Goal: Information Seeking & Learning: Learn about a topic

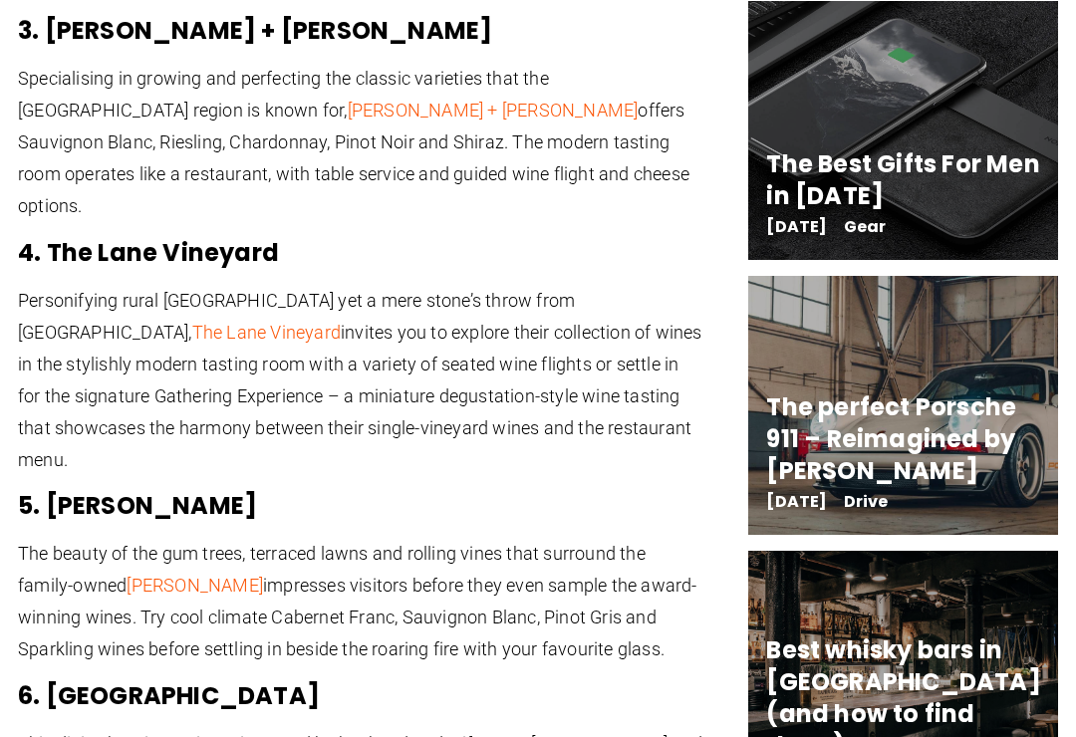
scroll to position [2965, 0]
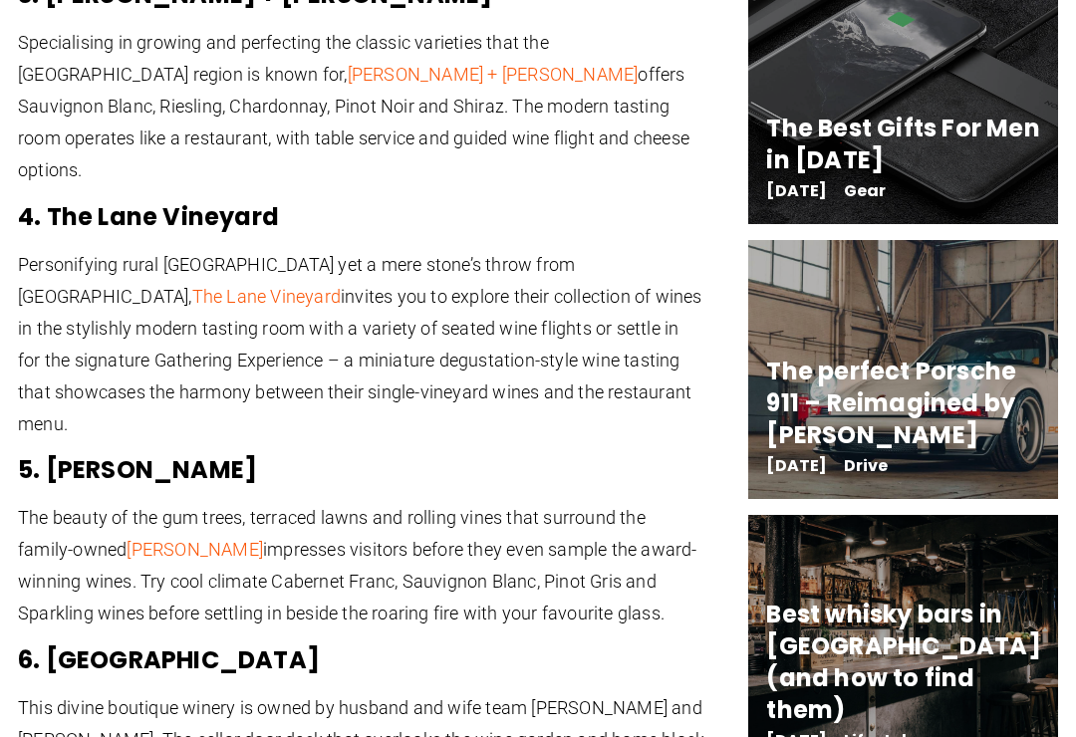
scroll to position [2996, 0]
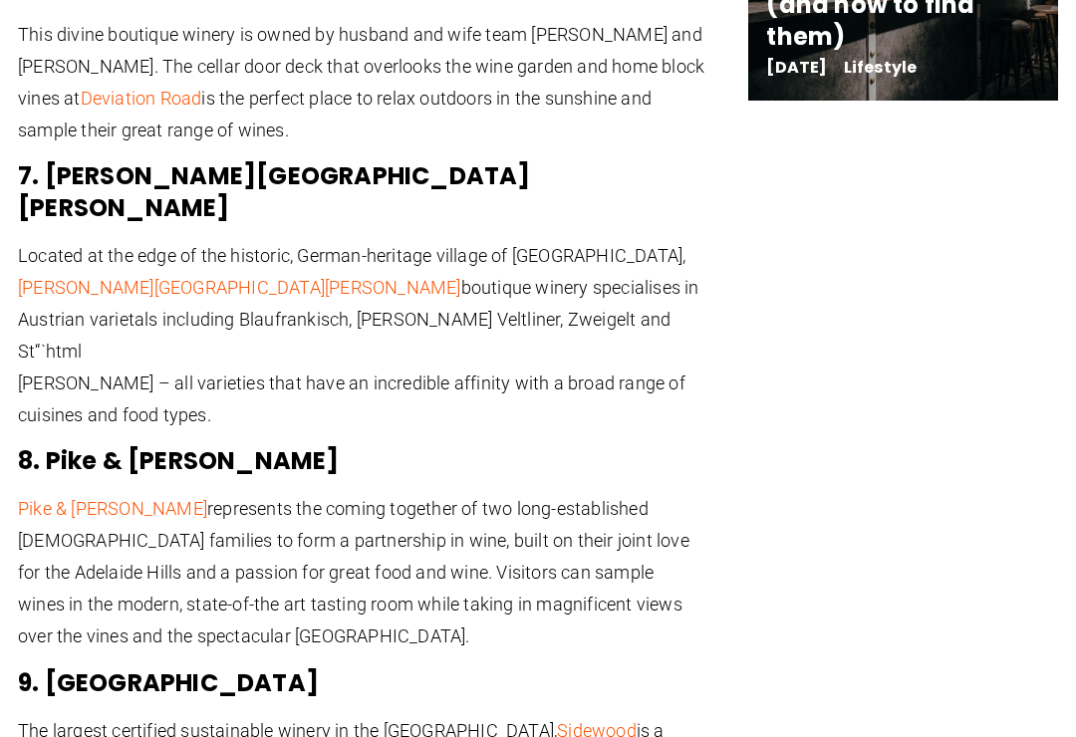
scroll to position [3682, 0]
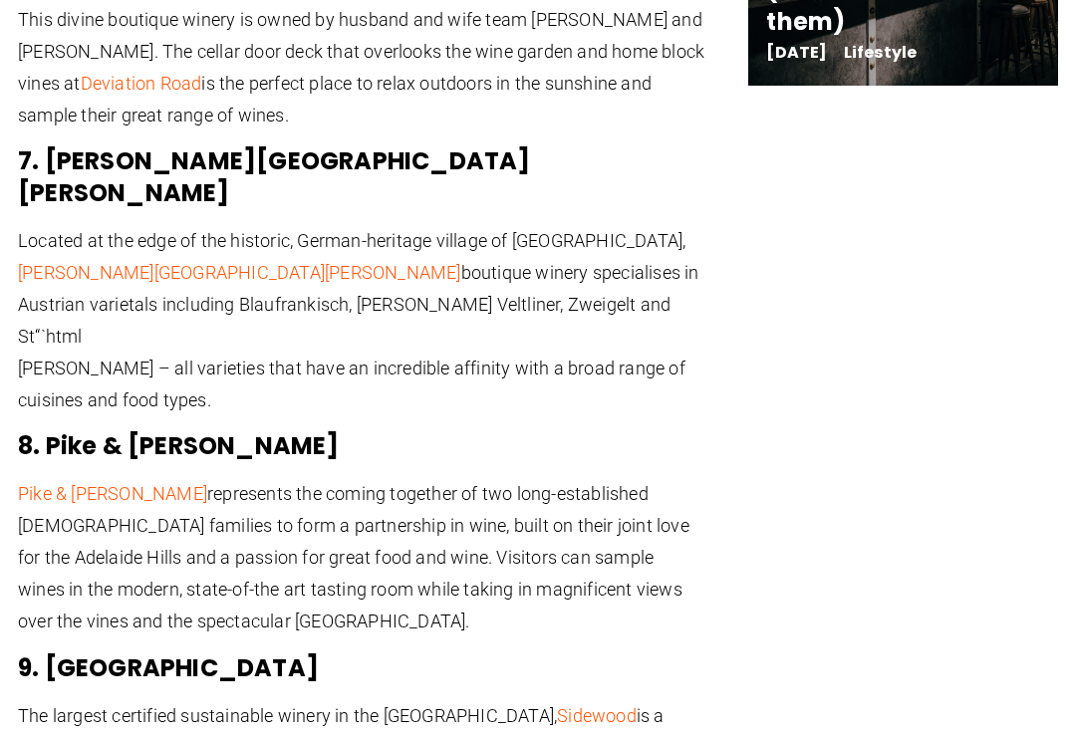
click at [557, 706] on link "Sidewood" at bounding box center [597, 716] width 80 height 21
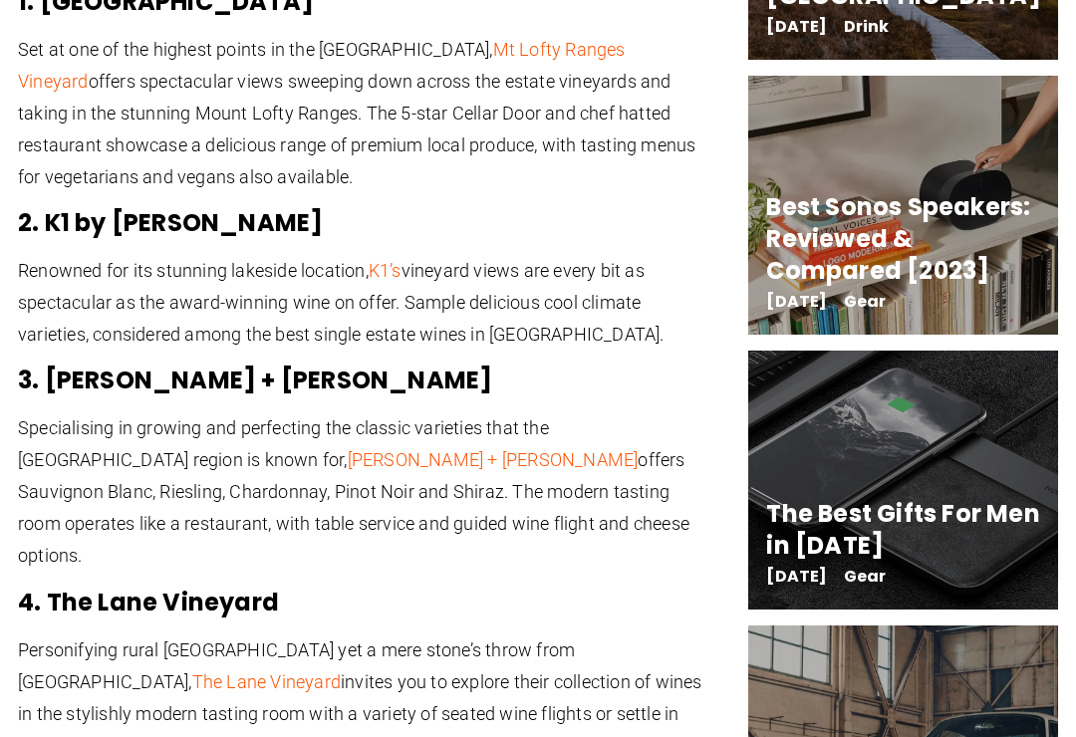
scroll to position [2583, 0]
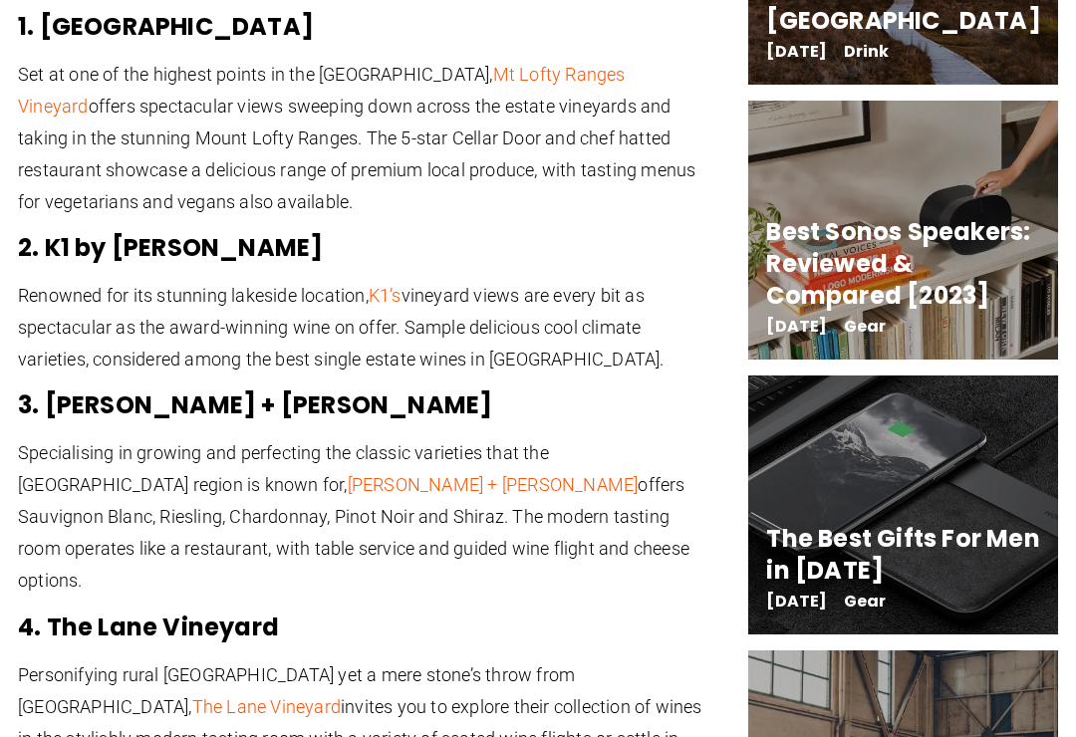
click at [341, 697] on link "The Lane Vineyard" at bounding box center [266, 707] width 148 height 21
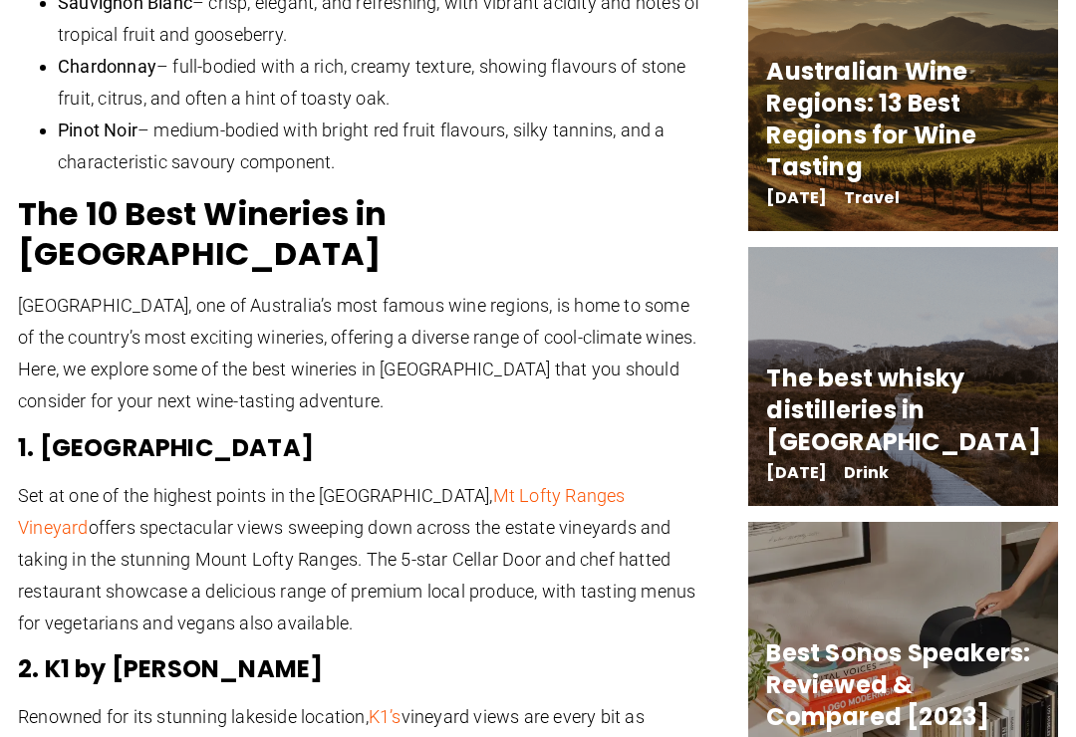
scroll to position [2096, 0]
